Goal: Connect with others: Participate in discussion

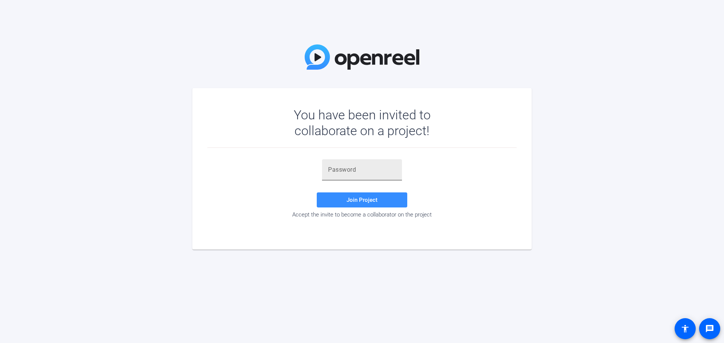
click at [363, 162] on div at bounding box center [362, 169] width 68 height 21
click at [360, 167] on input "text" at bounding box center [362, 170] width 68 height 9
type input "6F1pbz"
click at [360, 200] on span "Join Project" at bounding box center [362, 200] width 31 height 7
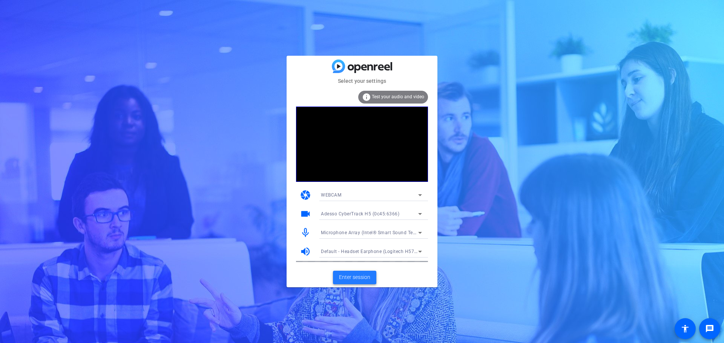
click at [348, 275] on span "Enter session" at bounding box center [354, 278] width 31 height 8
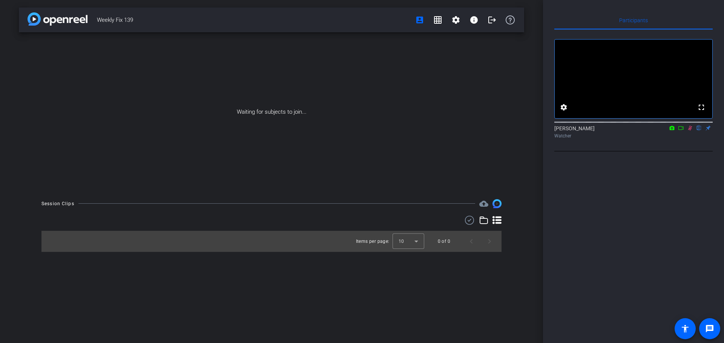
click at [682, 131] on icon at bounding box center [681, 128] width 6 height 5
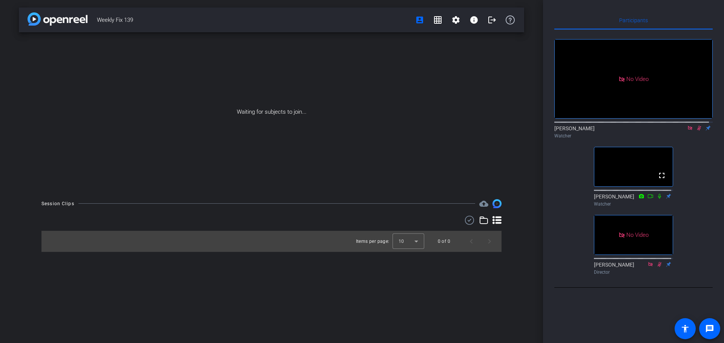
click at [687, 131] on icon at bounding box center [690, 128] width 6 height 5
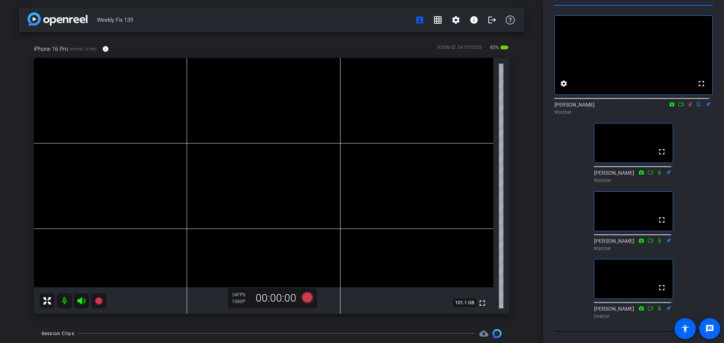
click at [687, 102] on icon at bounding box center [690, 104] width 6 height 5
